Goal: Task Accomplishment & Management: Manage account settings

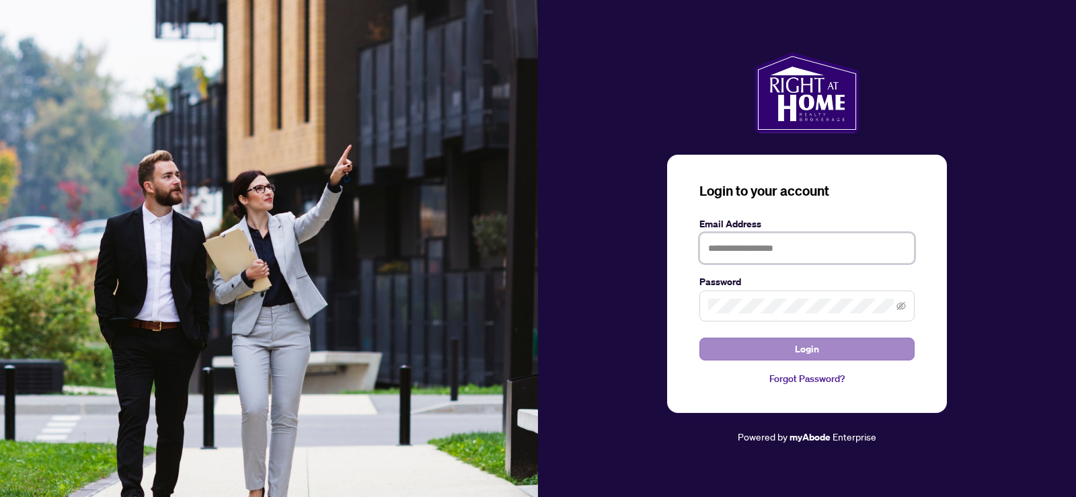
type input "**********"
click at [798, 354] on span "Login" at bounding box center [807, 349] width 24 height 22
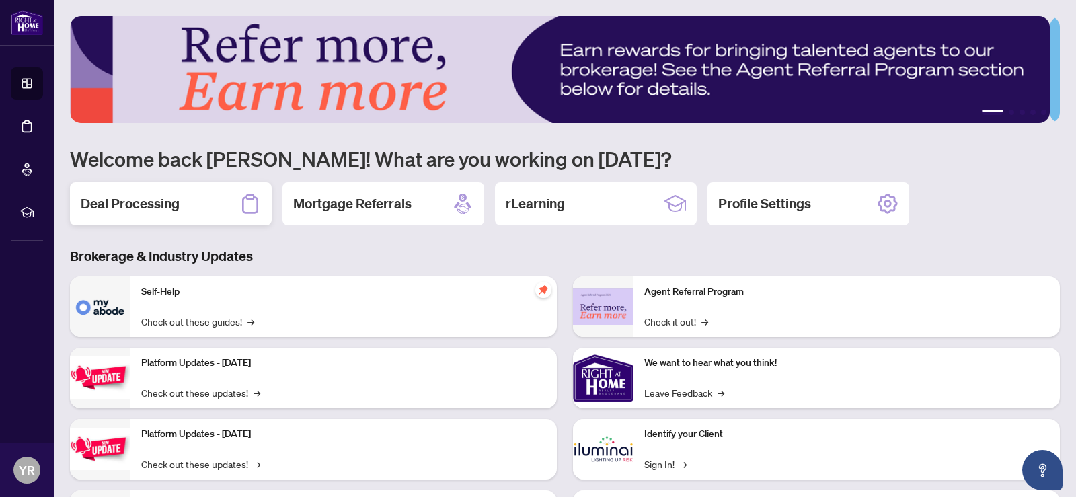
click at [141, 206] on h2 "Deal Processing" at bounding box center [130, 203] width 99 height 19
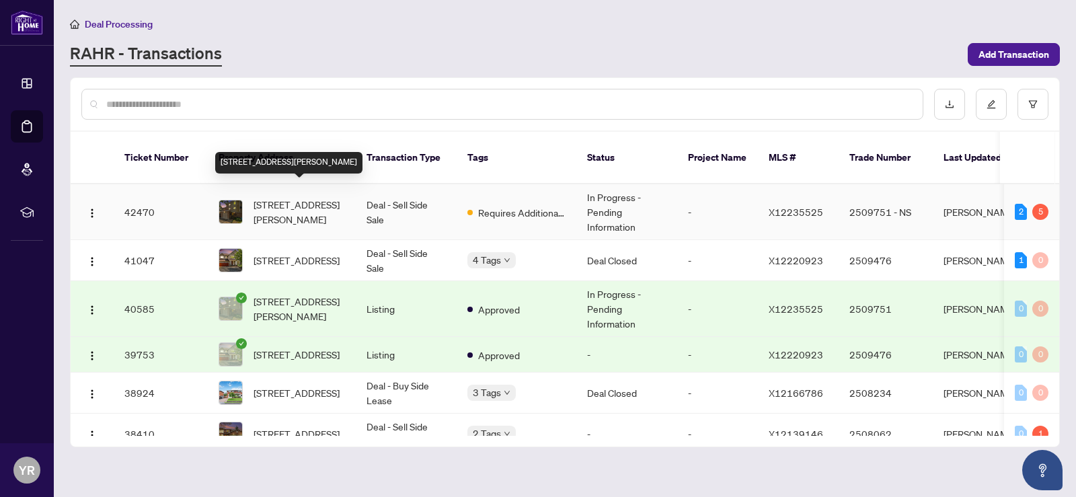
click at [299, 199] on span "[STREET_ADDRESS][PERSON_NAME]" at bounding box center [299, 212] width 91 height 30
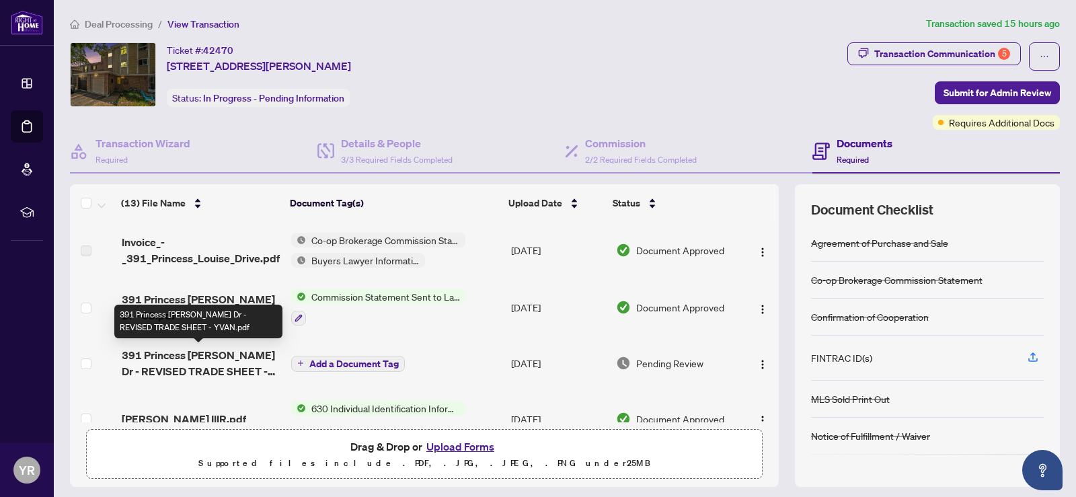
click at [184, 365] on span "391 Princess [PERSON_NAME] Dr - REVISED TRADE SHEET - YVAN.pdf" at bounding box center [201, 363] width 159 height 32
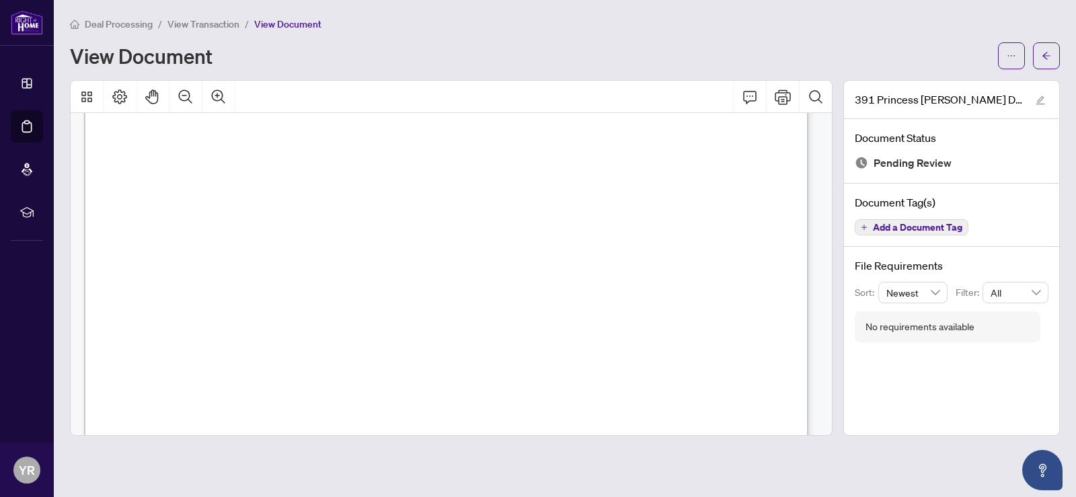
scroll to position [292, 0]
click at [1015, 53] on icon "ellipsis" at bounding box center [1011, 55] width 9 height 9
click at [945, 84] on span "Download" at bounding box center [963, 84] width 102 height 15
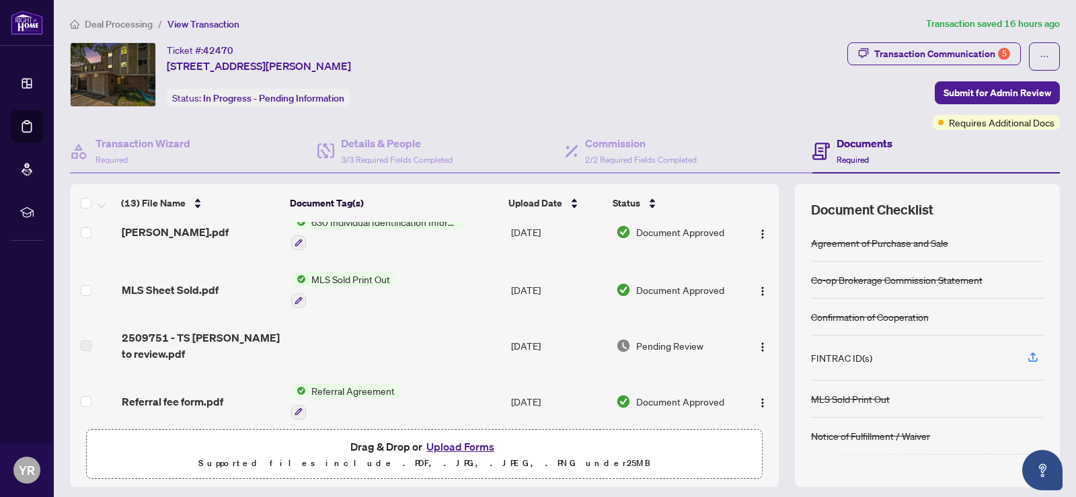
scroll to position [27, 0]
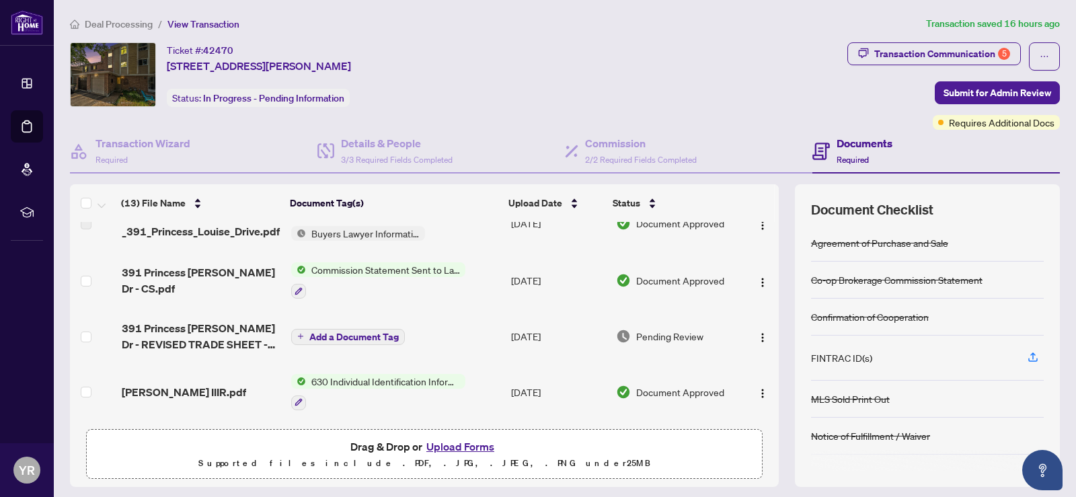
click at [854, 149] on h4 "Documents" at bounding box center [865, 143] width 56 height 16
click at [463, 449] on button "Upload Forms" at bounding box center [461, 446] width 76 height 17
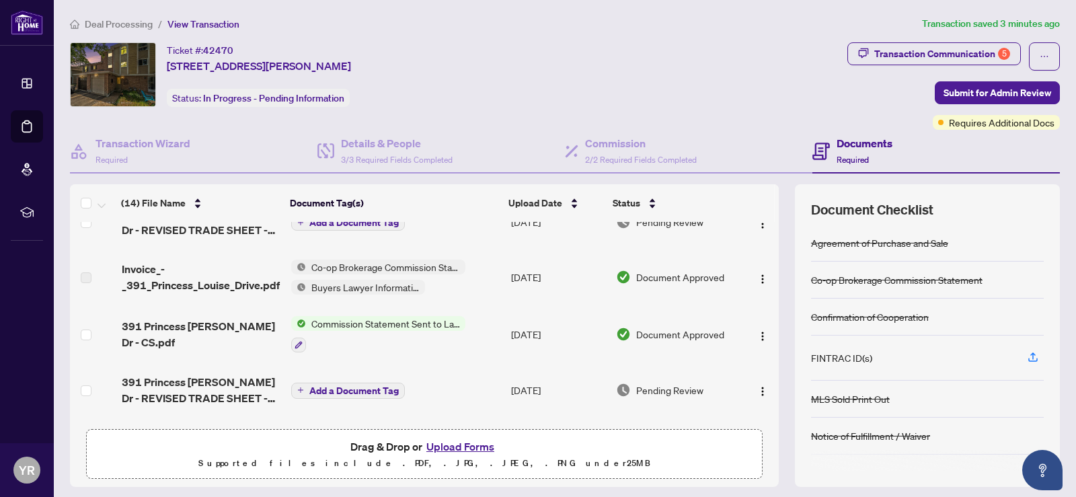
scroll to position [0, 0]
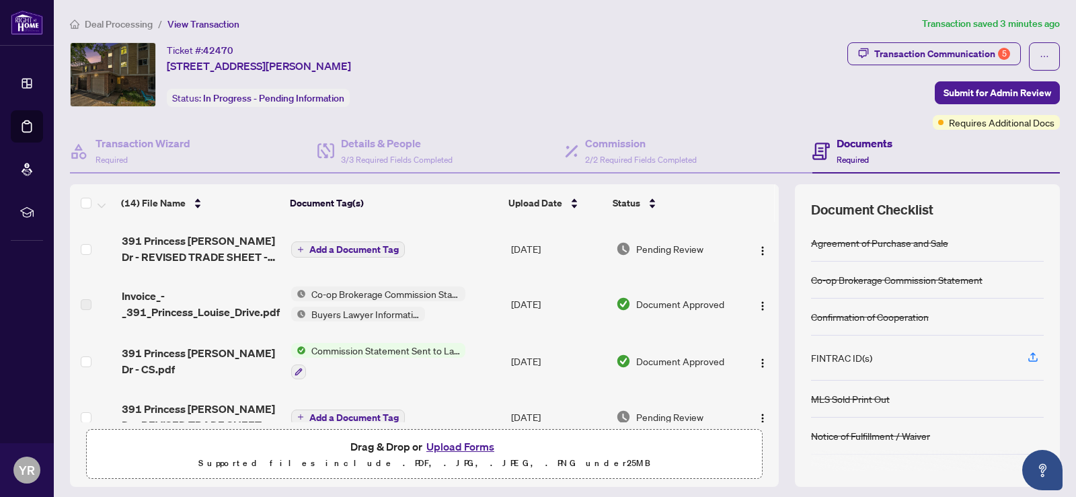
click at [344, 253] on span "Add a Document Tag" at bounding box center [353, 249] width 89 height 9
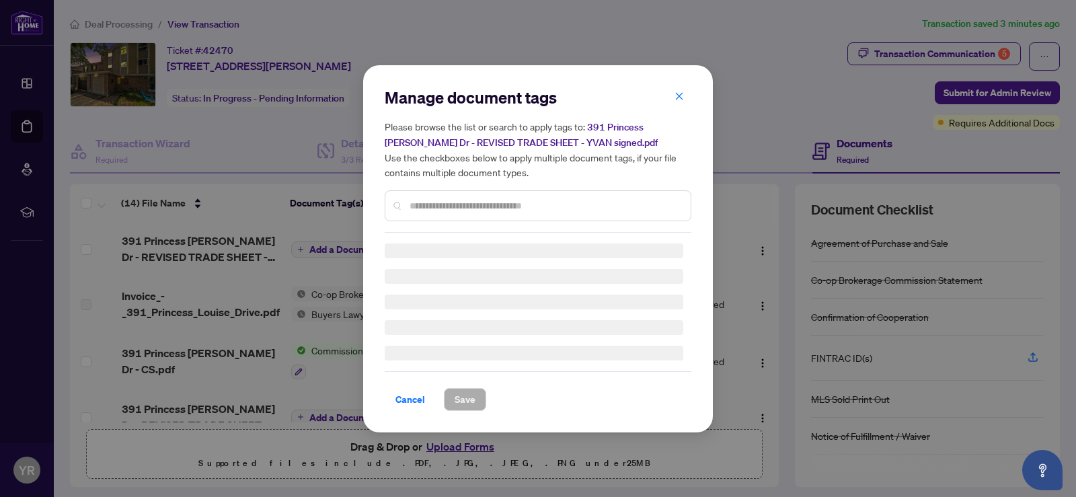
click at [464, 204] on div "Manage document tags Please browse the list or search to apply tags to: 391 Pri…" at bounding box center [538, 160] width 307 height 146
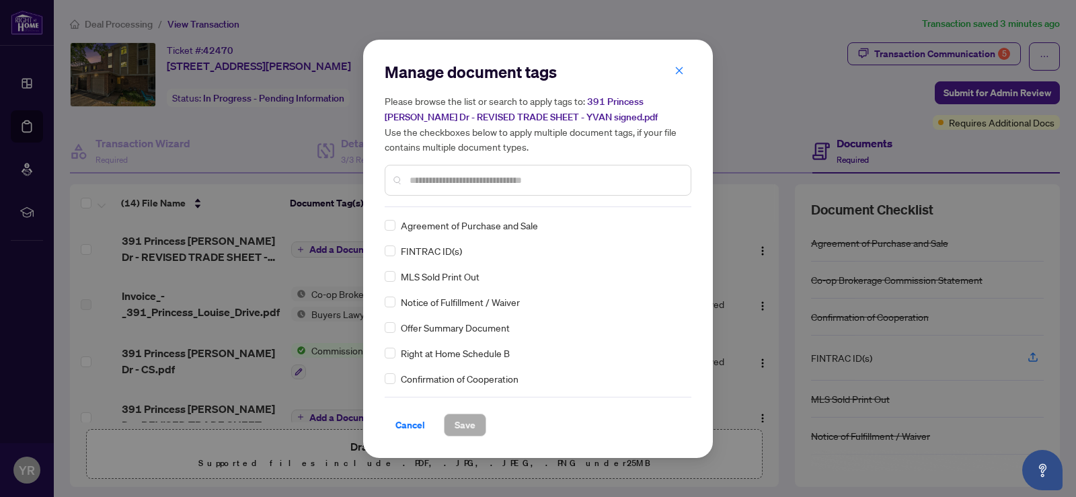
click at [432, 176] on input "text" at bounding box center [545, 180] width 270 height 15
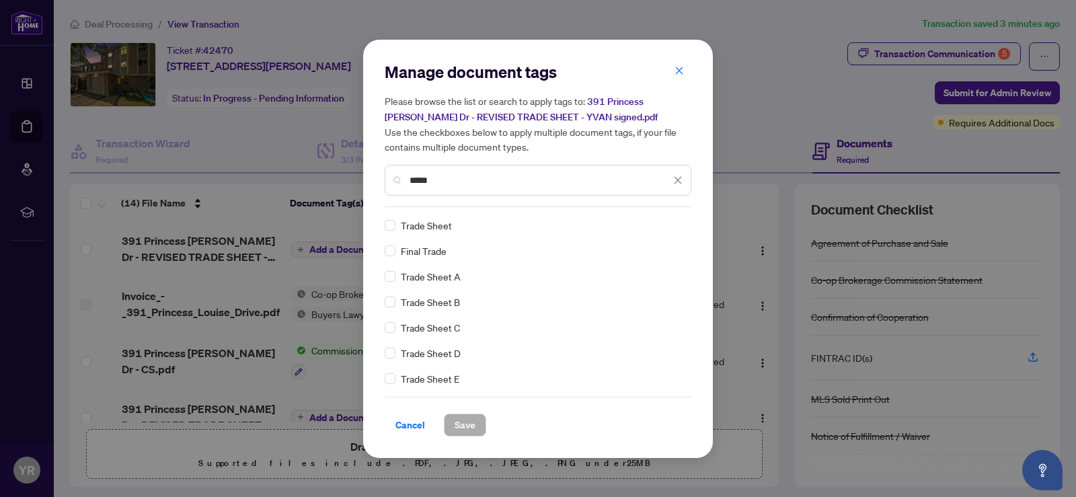
type input "*****"
click at [400, 229] on div "Trade Sheet" at bounding box center [534, 225] width 299 height 15
click at [467, 425] on span "Save" at bounding box center [465, 425] width 21 height 22
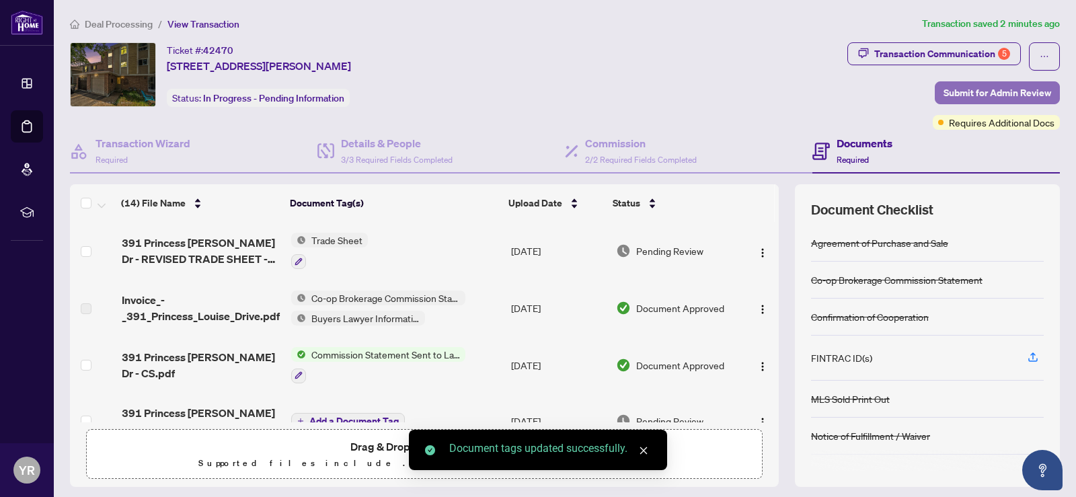
click at [975, 91] on span "Submit for Admin Review" at bounding box center [998, 93] width 108 height 22
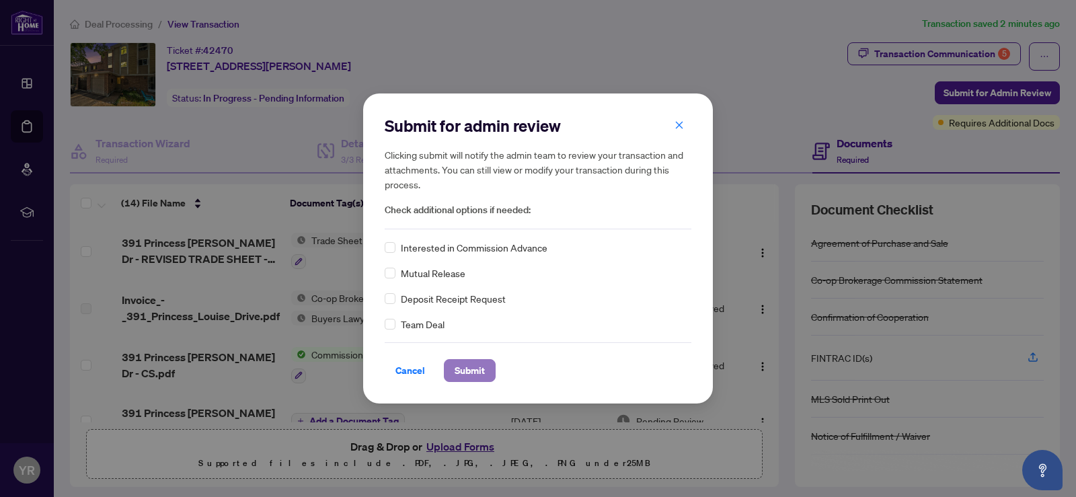
click at [469, 369] on span "Submit" at bounding box center [470, 371] width 30 height 22
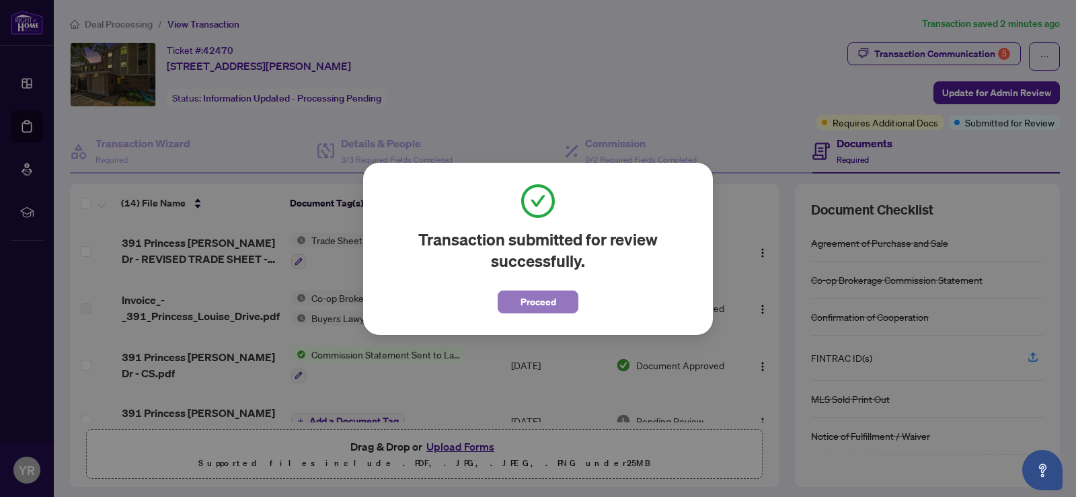
click at [552, 299] on span "Proceed" at bounding box center [539, 302] width 36 height 22
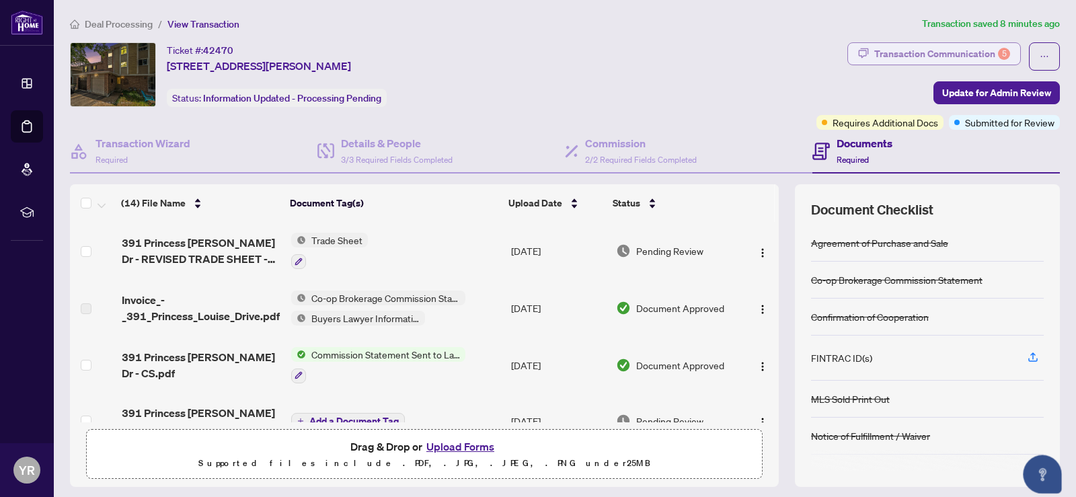
click at [908, 53] on div "Transaction Communication 5" at bounding box center [943, 54] width 136 height 22
